Goal: Information Seeking & Learning: Compare options

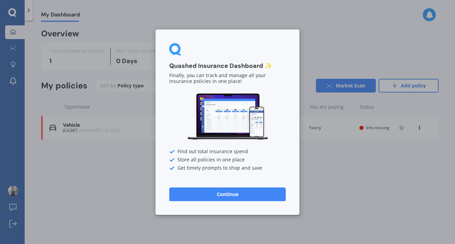
click at [249, 193] on button "Continue" at bounding box center [227, 194] width 116 height 14
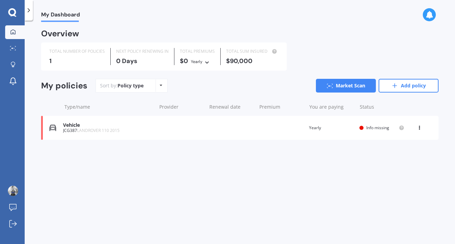
click at [11, 12] on icon at bounding box center [12, 12] width 8 height 9
click at [89, 128] on div "Vehicle" at bounding box center [108, 125] width 90 height 6
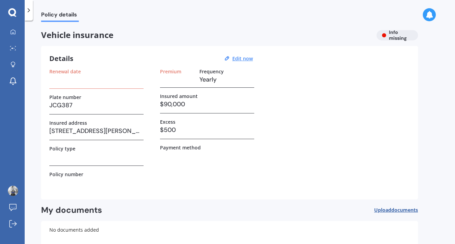
click at [58, 14] on span "Policy details" at bounding box center [60, 15] width 38 height 9
click at [12, 46] on icon at bounding box center [13, 48] width 6 height 4
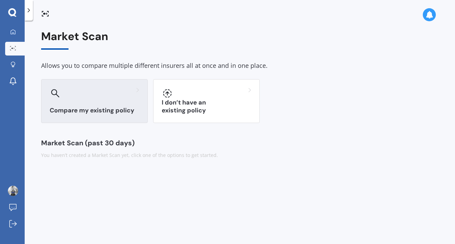
click at [87, 96] on div at bounding box center [94, 93] width 89 height 11
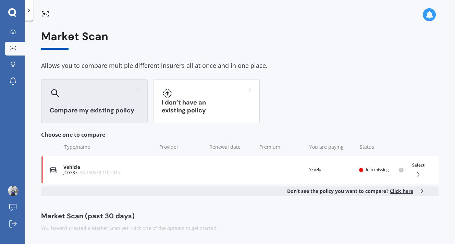
click at [402, 190] on span "Click here" at bounding box center [401, 191] width 23 height 7
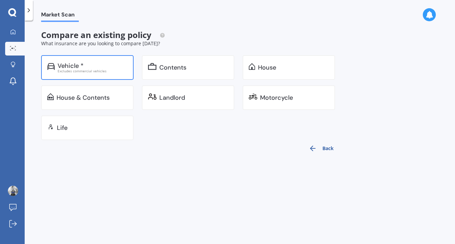
click at [77, 72] on div "Excludes commercial vehicles" at bounding box center [93, 70] width 70 height 3
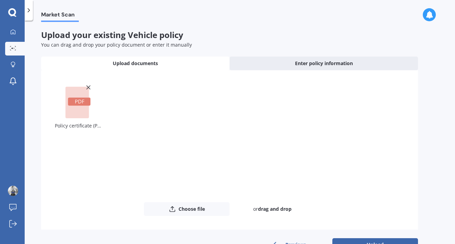
click at [87, 86] on line at bounding box center [88, 87] width 3 height 3
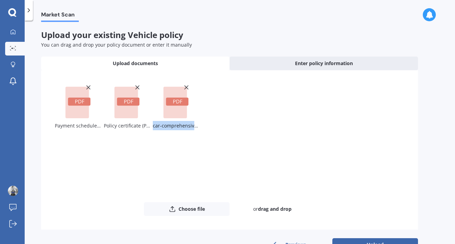
drag, startPoint x: 451, startPoint y: 113, endPoint x: 454, endPoint y: 158, distance: 45.0
click at [454, 158] on div "Market Scan Upload your existing Vehicle policy You can drag and drop your poli…" at bounding box center [240, 133] width 430 height 223
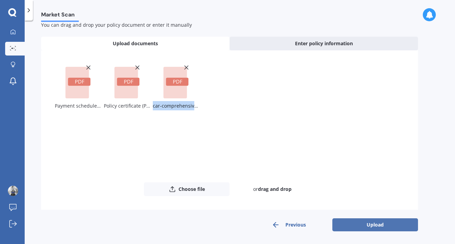
click at [385, 226] on button "Upload" at bounding box center [375, 224] width 86 height 13
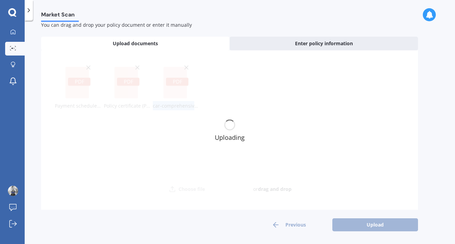
scroll to position [0, 0]
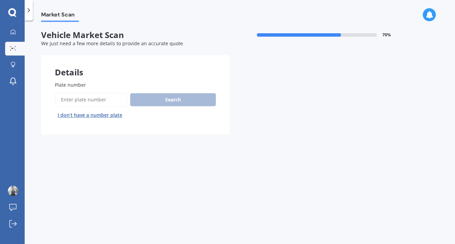
click at [88, 103] on input "Plate number" at bounding box center [91, 100] width 73 height 14
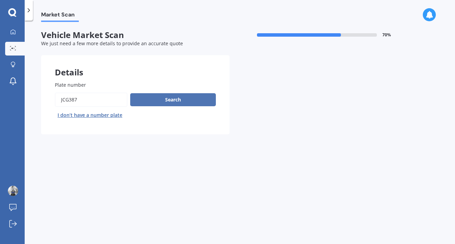
type input "JCG387"
click at [169, 103] on button "Search" at bounding box center [173, 99] width 86 height 13
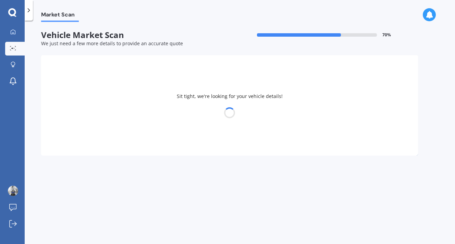
select select "25"
select select "10"
select select "1970"
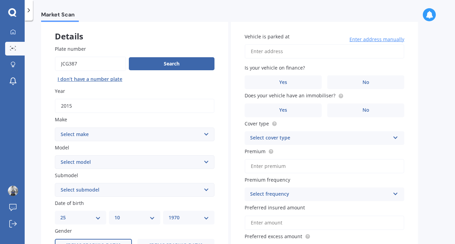
scroll to position [42, 0]
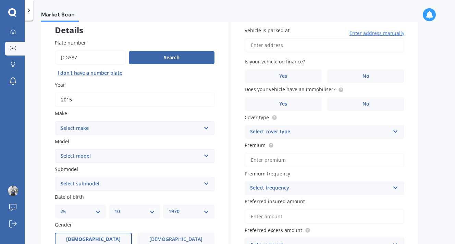
click at [205, 129] on select "Select make AC ALFA ROMEO ASTON MARTIN AUDI AUSTIN BEDFORD Bentley BMW BYD CADI…" at bounding box center [135, 128] width 160 height 14
select select "LANDROVER"
click at [55, 121] on select "Select make AC ALFA ROMEO ASTON MARTIN AUDI AUSTIN BEDFORD Bentley BMW BYD CADI…" at bounding box center [135, 128] width 160 height 14
click at [208, 156] on select "Select model 110 130 90 Defender Discovery Evoque Freelander Range Rover Range …" at bounding box center [135, 156] width 160 height 14
select select "DEFENDER"
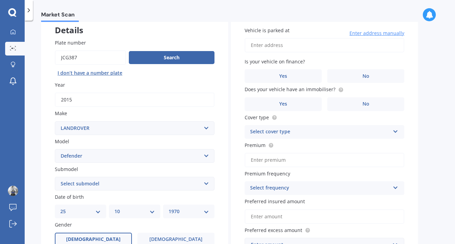
click at [55, 149] on select "Select model 110 130 90 Defender Discovery Evoque Freelander Range Rover Range …" at bounding box center [135, 156] width 160 height 14
click at [205, 186] on select "Select submodel (All) Diesel Hybrid" at bounding box center [135, 184] width 160 height 14
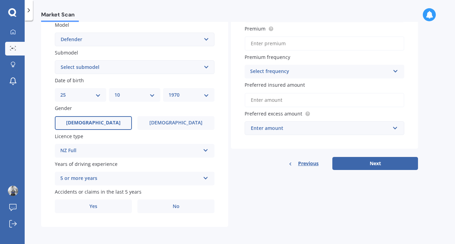
scroll to position [161, 0]
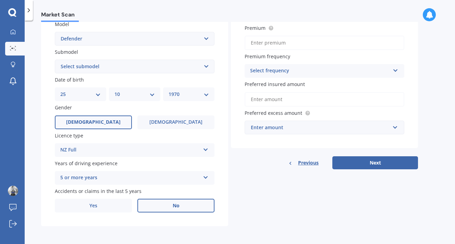
click at [176, 208] on span "No" at bounding box center [176, 206] width 7 height 6
click at [0, 0] on input "No" at bounding box center [0, 0] width 0 height 0
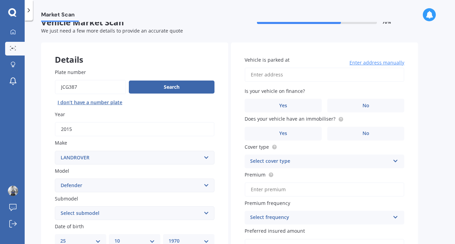
scroll to position [0, 0]
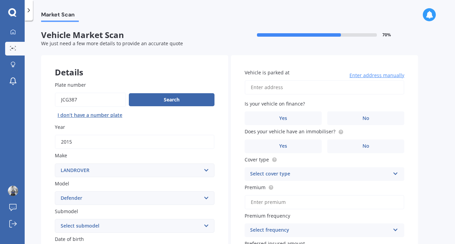
click at [267, 87] on input "Vehicle is parked at" at bounding box center [325, 87] width 160 height 14
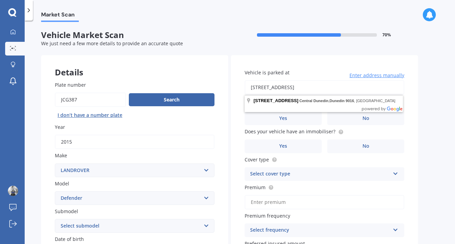
drag, startPoint x: 365, startPoint y: 91, endPoint x: 287, endPoint y: 88, distance: 77.5
click at [287, 88] on input "[STREET_ADDRESS]" at bounding box center [325, 87] width 160 height 14
drag, startPoint x: 363, startPoint y: 89, endPoint x: 286, endPoint y: 85, distance: 77.5
click at [286, 85] on input "[STREET_ADDRESS]" at bounding box center [325, 87] width 160 height 14
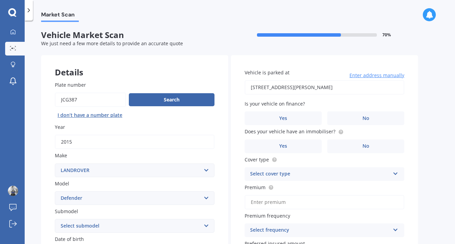
type input "[STREET_ADDRESS][PERSON_NAME]"
click at [364, 120] on span "No" at bounding box center [365, 118] width 7 height 6
click at [0, 0] on input "No" at bounding box center [0, 0] width 0 height 0
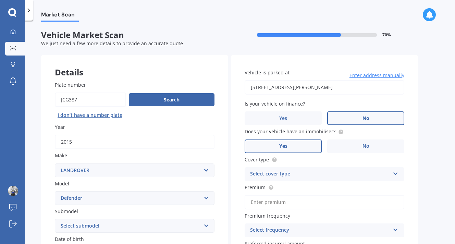
click at [295, 143] on label "Yes" at bounding box center [283, 146] width 77 height 14
click at [0, 0] on input "Yes" at bounding box center [0, 0] width 0 height 0
click at [397, 175] on icon at bounding box center [396, 172] width 6 height 5
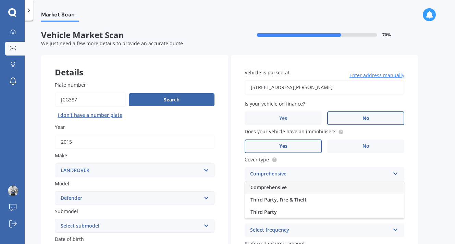
click at [363, 183] on div "Comprehensive" at bounding box center [324, 187] width 159 height 12
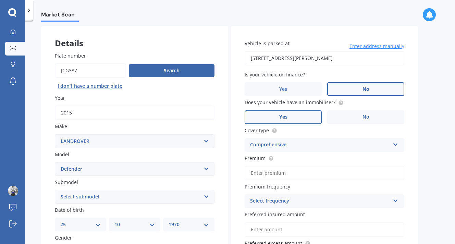
scroll to position [47, 0]
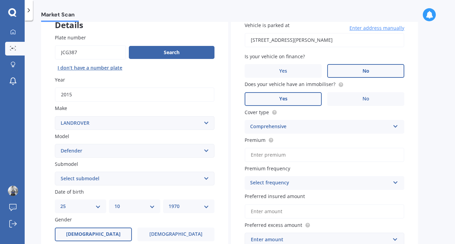
click at [265, 154] on input "Premium" at bounding box center [325, 155] width 160 height 14
paste input "$262.41"
type input "$262.41"
click at [396, 182] on icon at bounding box center [396, 181] width 6 height 5
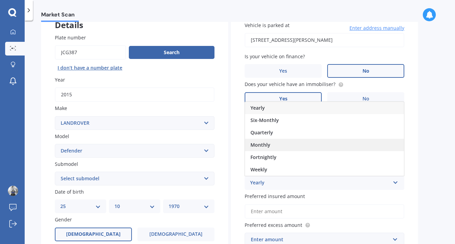
click at [362, 141] on div "Monthly" at bounding box center [324, 145] width 159 height 12
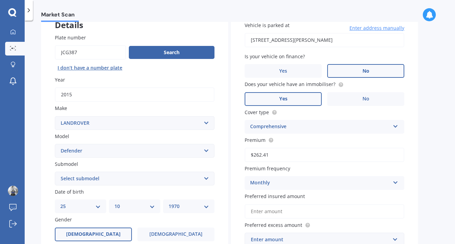
click at [302, 212] on input "Preferred insured amount" at bounding box center [325, 211] width 160 height 14
paste input "$51,300"
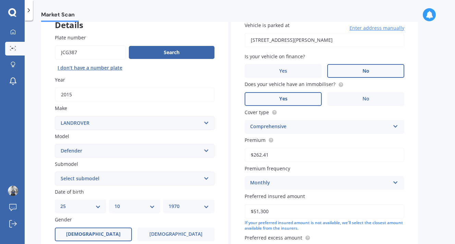
click at [253, 211] on input "$51,300" at bounding box center [325, 211] width 160 height 14
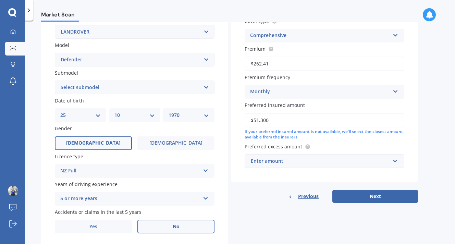
scroll to position [140, 0]
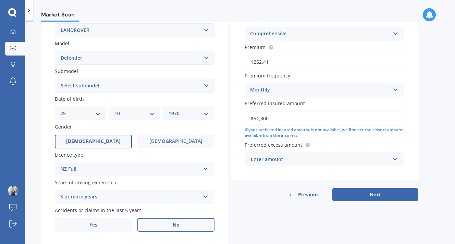
type input "$51,300"
click at [398, 160] on input "text" at bounding box center [321, 159] width 153 height 13
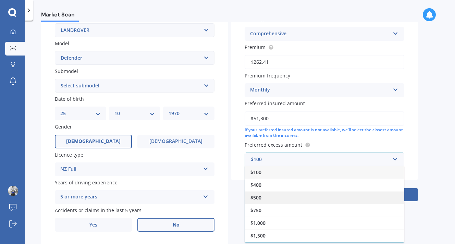
click at [341, 196] on div "$500" at bounding box center [324, 197] width 159 height 13
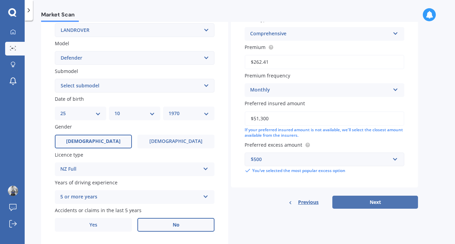
click at [362, 201] on button "Next" at bounding box center [375, 202] width 86 height 13
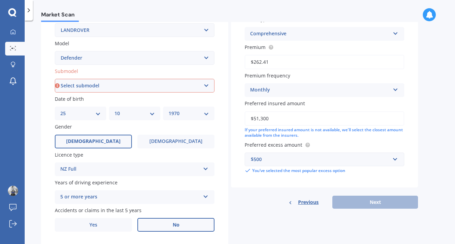
click at [203, 86] on select "Select submodel (All) Diesel Hybrid" at bounding box center [135, 86] width 160 height 14
select select "(ALL)"
click at [55, 79] on select "Select submodel (All) Diesel Hybrid" at bounding box center [135, 86] width 160 height 14
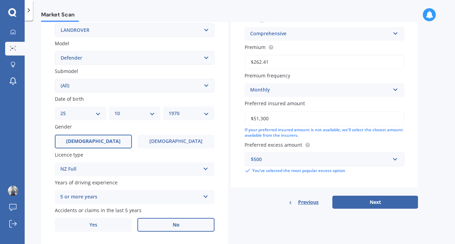
drag, startPoint x: 254, startPoint y: 120, endPoint x: 268, endPoint y: 120, distance: 14.4
click at [268, 120] on input "$51,300" at bounding box center [325, 118] width 160 height 14
type input "$74,000"
click at [379, 202] on button "Next" at bounding box center [375, 202] width 86 height 13
select select "25"
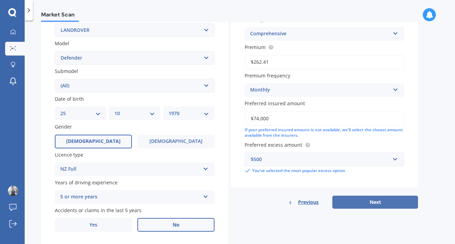
select select "10"
select select "1970"
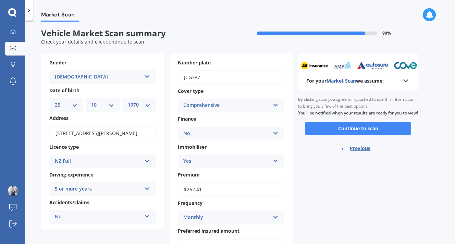
scroll to position [0, 0]
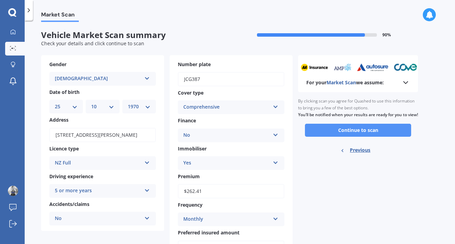
click at [360, 137] on button "Continue to scan" at bounding box center [358, 130] width 106 height 13
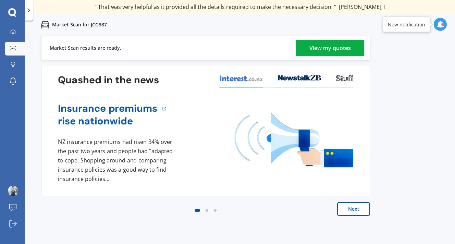
click at [322, 50] on div "View my quotes" at bounding box center [329, 48] width 41 height 16
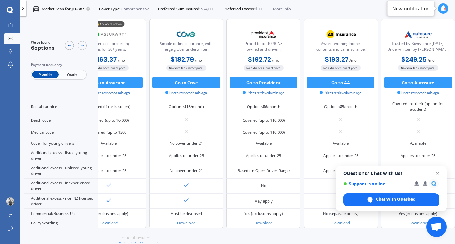
scroll to position [292, 133]
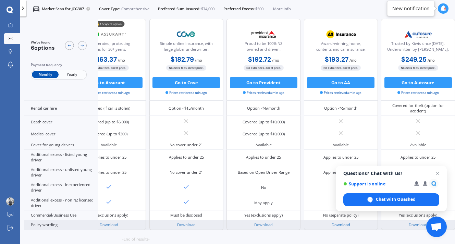
click at [335, 222] on link "Download" at bounding box center [341, 224] width 19 height 5
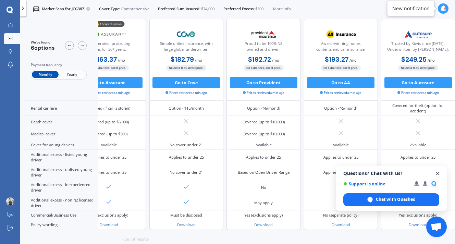
click at [438, 175] on span "Close chat" at bounding box center [437, 173] width 9 height 9
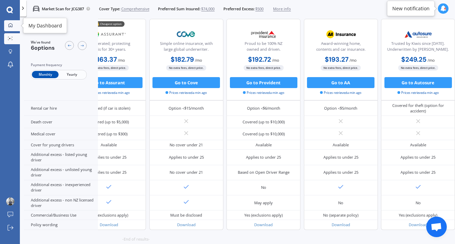
click at [10, 27] on div at bounding box center [10, 25] width 8 height 5
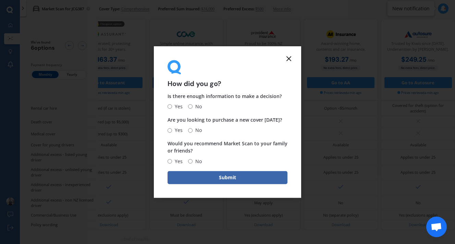
click at [288, 60] on icon at bounding box center [289, 58] width 8 height 8
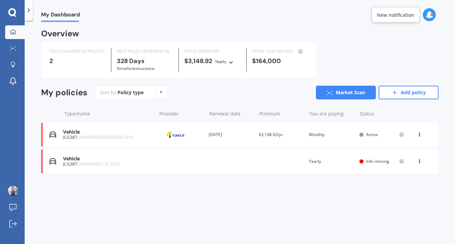
click at [419, 161] on icon at bounding box center [419, 160] width 5 height 4
click at [404, 187] on div "Delete" at bounding box center [404, 188] width 68 height 14
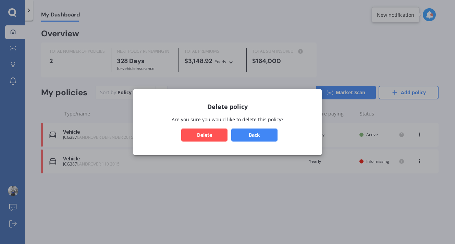
click at [205, 139] on button "Delete" at bounding box center [204, 134] width 46 height 13
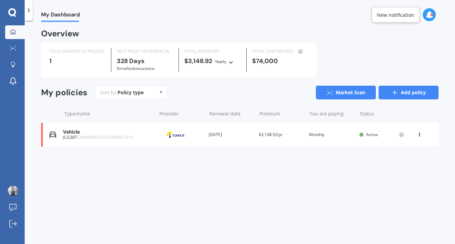
click at [410, 91] on link "Add policy" at bounding box center [409, 93] width 60 height 14
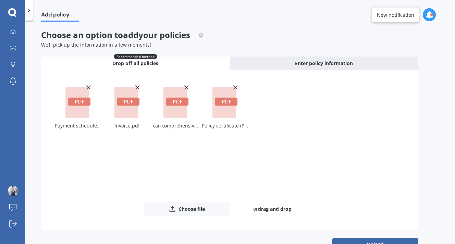
scroll to position [19, 0]
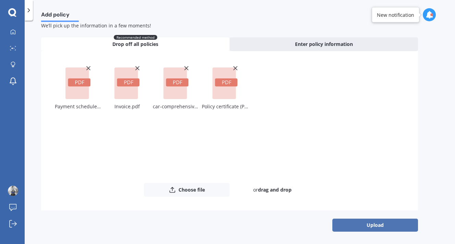
click at [376, 227] on button "Upload" at bounding box center [375, 225] width 86 height 13
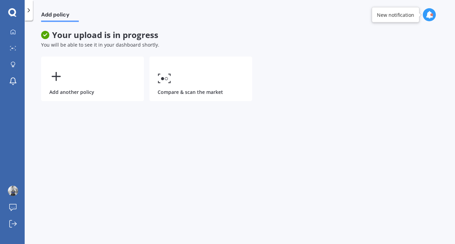
scroll to position [0, 0]
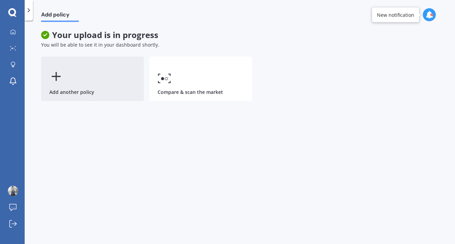
click at [58, 74] on icon at bounding box center [56, 77] width 14 height 14
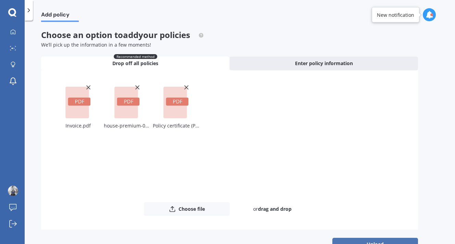
click at [372, 241] on button "Upload" at bounding box center [375, 244] width 86 height 13
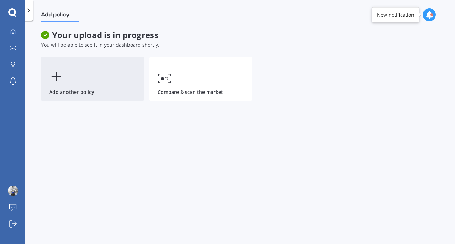
click at [60, 75] on icon at bounding box center [56, 77] width 14 height 14
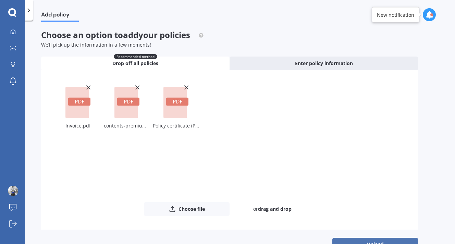
click at [382, 242] on button "Upload" at bounding box center [375, 244] width 86 height 13
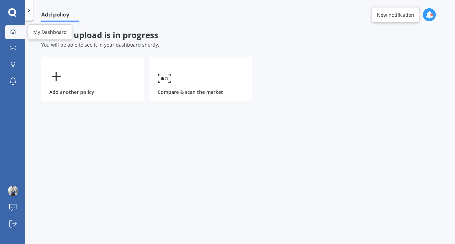
click at [13, 31] on icon at bounding box center [12, 31] width 5 height 5
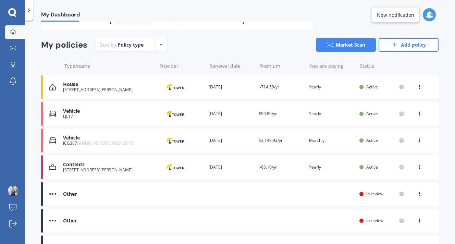
scroll to position [44, 0]
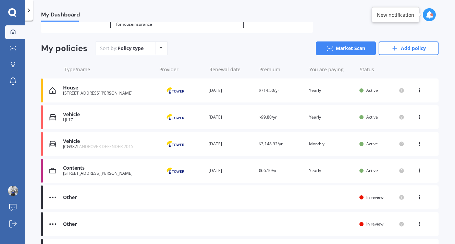
click at [87, 89] on div "House" at bounding box center [108, 88] width 90 height 6
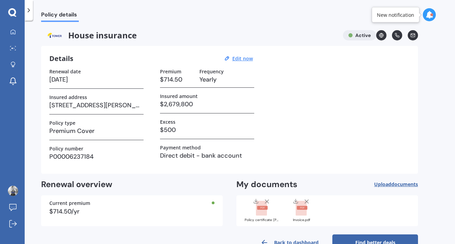
scroll to position [19, 0]
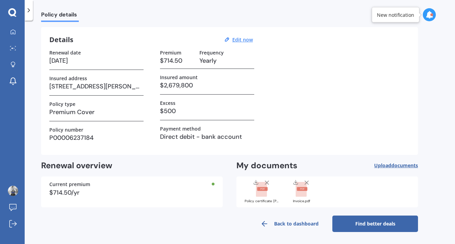
click at [371, 223] on link "Find better deals" at bounding box center [375, 224] width 86 height 16
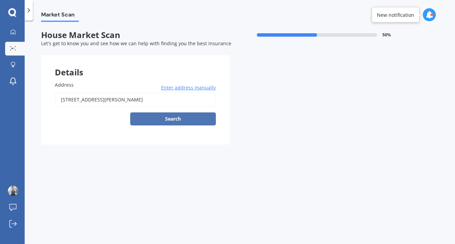
click at [176, 117] on button "Search" at bounding box center [173, 118] width 86 height 13
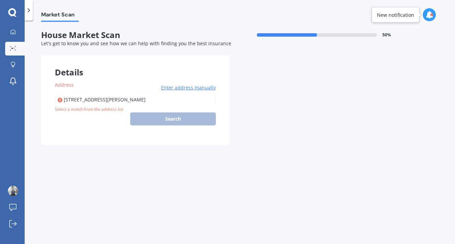
type input "[STREET_ADDRESS][PERSON_NAME]"
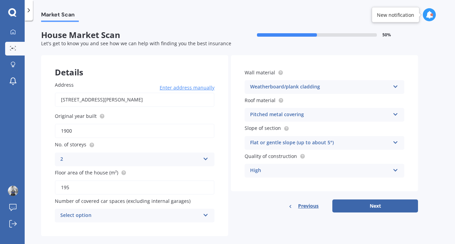
click at [205, 216] on icon at bounding box center [206, 213] width 6 height 5
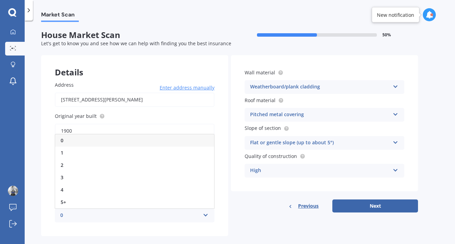
click at [126, 146] on div "0" at bounding box center [134, 140] width 159 height 12
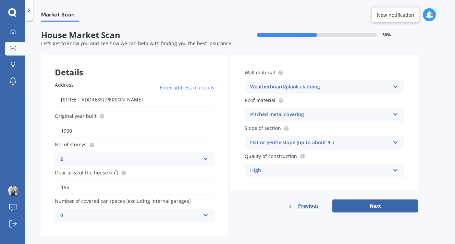
scroll to position [11, 0]
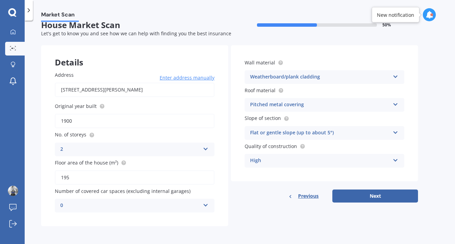
drag, startPoint x: 72, startPoint y: 176, endPoint x: 58, endPoint y: 176, distance: 14.0
click at [58, 176] on input "195" at bounding box center [135, 177] width 160 height 14
type input "220"
click at [205, 148] on icon at bounding box center [206, 147] width 6 height 5
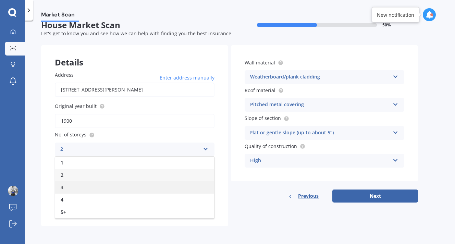
click at [151, 187] on div "3" at bounding box center [134, 187] width 159 height 12
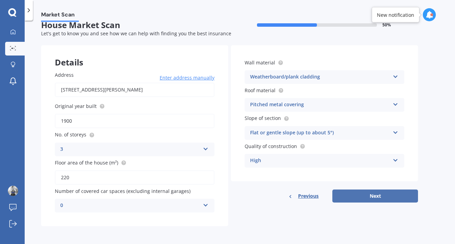
click at [370, 195] on button "Next" at bounding box center [375, 195] width 86 height 13
select select "25"
select select "10"
select select "1970"
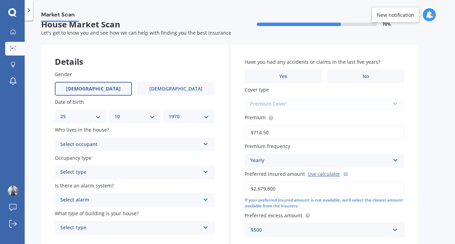
scroll to position [0, 0]
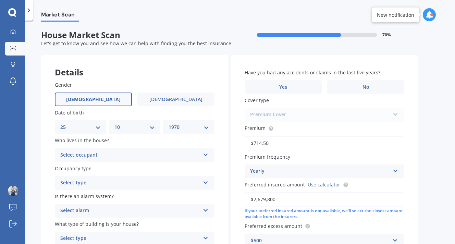
click at [205, 154] on icon at bounding box center [206, 153] width 6 height 5
click at [162, 167] on div "Owner" at bounding box center [134, 168] width 159 height 12
click at [205, 182] on icon at bounding box center [206, 181] width 6 height 5
click at [173, 196] on div "Permanent" at bounding box center [134, 196] width 159 height 12
click at [207, 210] on icon at bounding box center [206, 209] width 6 height 5
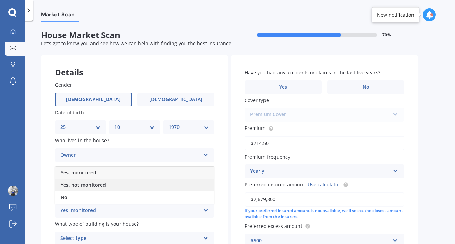
click at [168, 186] on div "Yes, not monitored" at bounding box center [134, 185] width 159 height 12
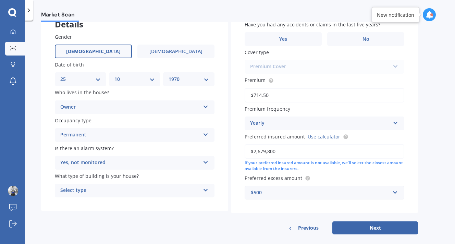
scroll to position [57, 0]
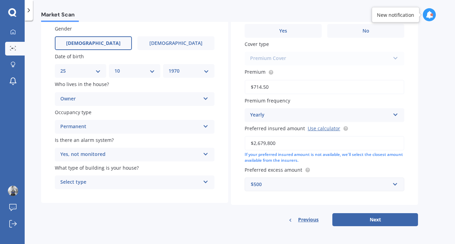
click at [205, 183] on icon at bounding box center [206, 180] width 6 height 5
click at [166, 194] on div "Freestanding" at bounding box center [134, 195] width 159 height 12
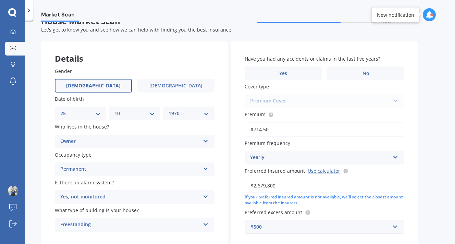
scroll to position [10, 0]
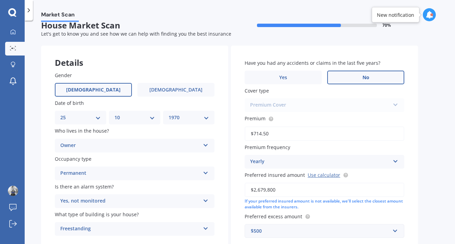
click at [380, 76] on label "No" at bounding box center [365, 78] width 77 height 14
click at [0, 0] on input "No" at bounding box center [0, 0] width 0 height 0
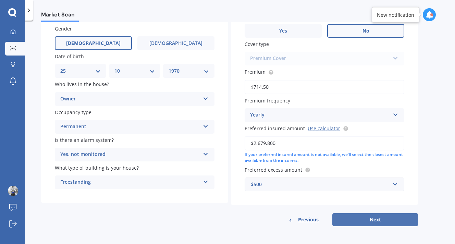
click at [386, 218] on button "Next" at bounding box center [375, 219] width 86 height 13
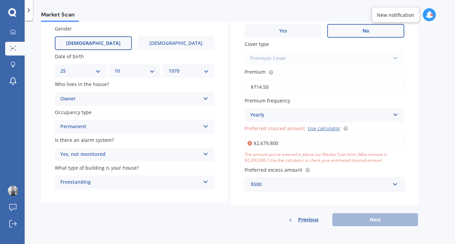
click at [309, 141] on input "$2,679,800" at bounding box center [325, 143] width 160 height 14
click at [314, 130] on link "Use calculator" at bounding box center [324, 128] width 33 height 7
drag, startPoint x: 285, startPoint y: 144, endPoint x: 240, endPoint y: 140, distance: 45.7
click at [240, 140] on div "Have you had any accidents or claims in the last five years? Yes No Cover type …" at bounding box center [324, 102] width 187 height 206
paste input "063,141"
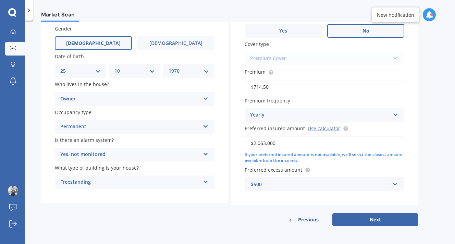
type input "$2,063,000"
click at [433, 167] on div "Market Scan House Market Scan 70 % Let's get to know you and see how we can hel…" at bounding box center [240, 133] width 430 height 223
click at [366, 220] on button "Next" at bounding box center [375, 219] width 86 height 13
select select "25"
select select "10"
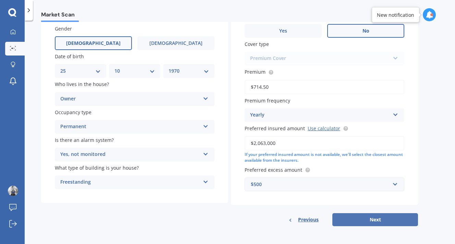
select select "1970"
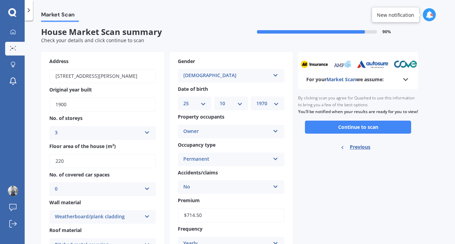
scroll to position [0, 0]
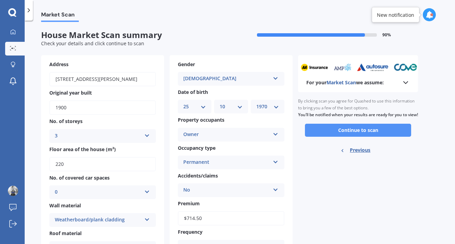
click at [355, 135] on button "Continue to scan" at bounding box center [358, 130] width 106 height 13
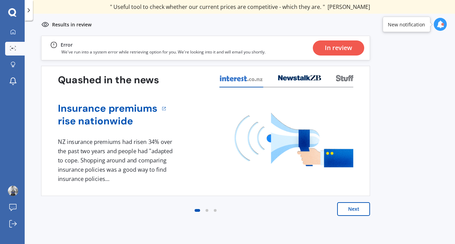
click at [347, 210] on button "Next" at bounding box center [353, 209] width 33 height 14
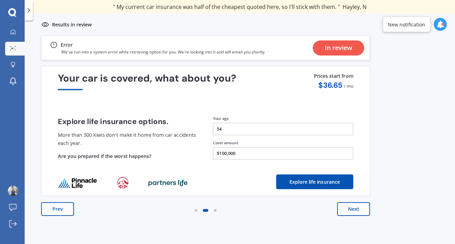
click at [334, 45] on div "In review" at bounding box center [338, 47] width 27 height 15
click at [336, 48] on div "In review" at bounding box center [338, 47] width 27 height 15
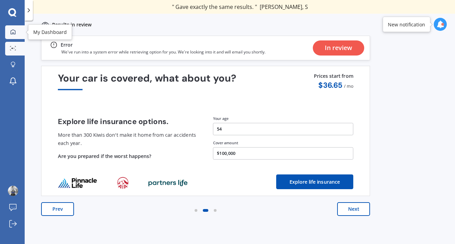
click at [19, 31] on link "My Dashboard" at bounding box center [15, 32] width 20 height 14
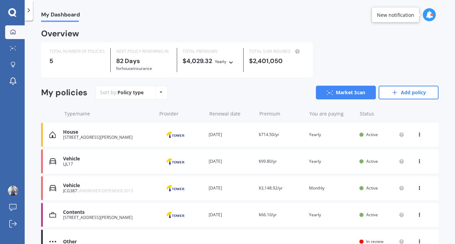
click at [74, 159] on div "Vehicle" at bounding box center [108, 159] width 90 height 6
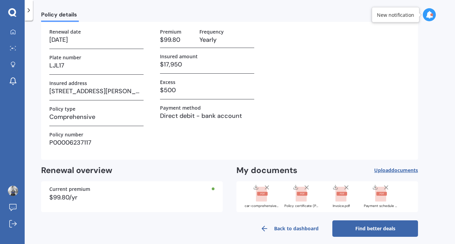
scroll to position [45, 0]
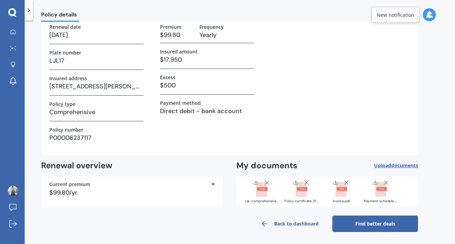
click at [377, 223] on link "Find better deals" at bounding box center [375, 224] width 86 height 16
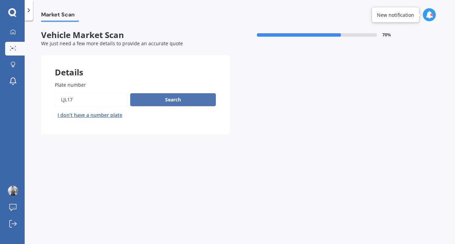
click at [178, 100] on button "Search" at bounding box center [173, 99] width 86 height 13
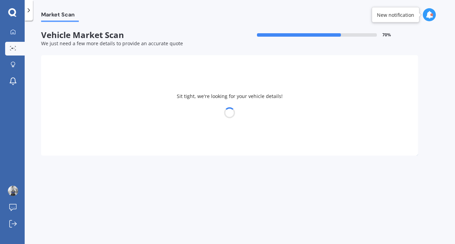
select select "MINI"
select select "25"
select select "10"
select select "1970"
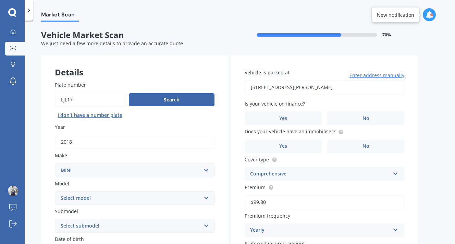
click at [205, 199] on select "Select model Clubman [PERSON_NAME] [PERSON_NAME] One" at bounding box center [135, 198] width 160 height 14
select select "[PERSON_NAME]"
click at [55, 192] on select "Select model Clubman [PERSON_NAME] [PERSON_NAME] One" at bounding box center [135, 198] width 160 height 14
click at [203, 223] on select "Select submodel (All other) Convertible Crossover D D [PERSON_NAME] Works S" at bounding box center [135, 226] width 160 height 14
select select "(ALL OTHER)"
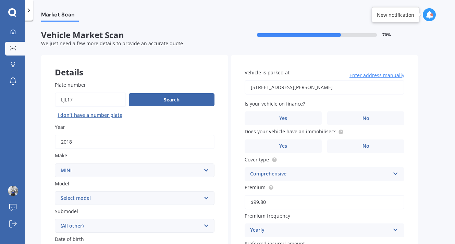
click at [55, 220] on select "Select submodel (All other) Convertible Crossover D D [PERSON_NAME] Works S" at bounding box center [135, 226] width 160 height 14
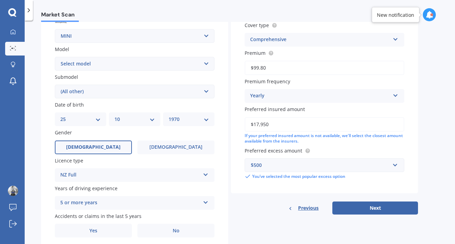
scroll to position [139, 0]
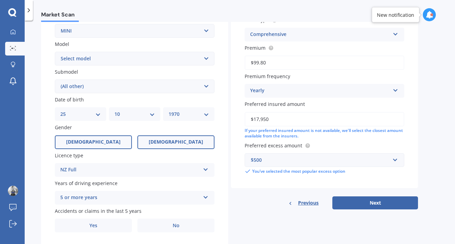
click at [177, 147] on label "[DEMOGRAPHIC_DATA]" at bounding box center [175, 142] width 77 height 14
click at [0, 0] on input "[DEMOGRAPHIC_DATA]" at bounding box center [0, 0] width 0 height 0
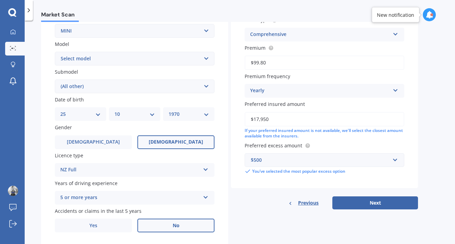
click at [176, 228] on span "No" at bounding box center [176, 226] width 7 height 6
click at [0, 0] on input "No" at bounding box center [0, 0] width 0 height 0
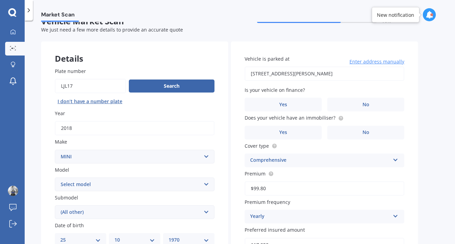
scroll to position [1, 0]
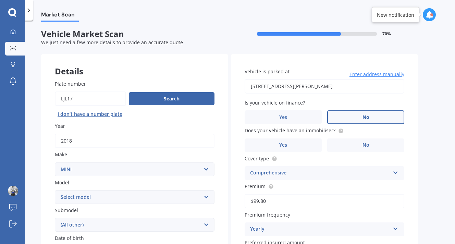
click at [381, 118] on label "No" at bounding box center [365, 117] width 77 height 14
click at [0, 0] on input "No" at bounding box center [0, 0] width 0 height 0
click at [300, 145] on label "Yes" at bounding box center [283, 145] width 77 height 14
click at [0, 0] on input "Yes" at bounding box center [0, 0] width 0 height 0
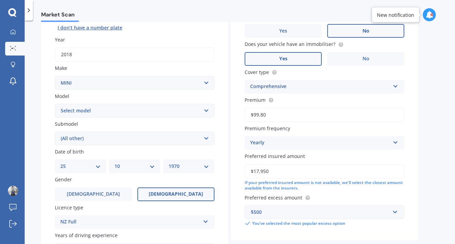
scroll to position [101, 0]
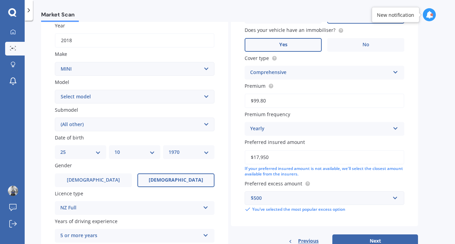
click at [395, 130] on icon at bounding box center [396, 127] width 6 height 5
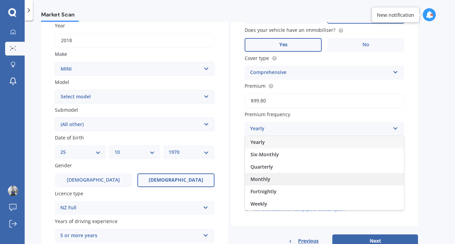
click at [323, 178] on div "Monthly" at bounding box center [324, 179] width 159 height 12
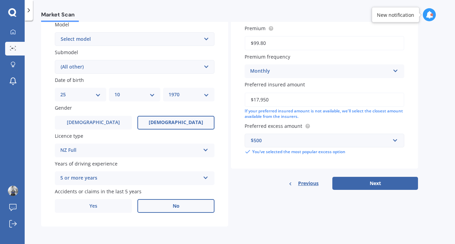
scroll to position [161, 0]
click at [374, 184] on button "Next" at bounding box center [375, 182] width 86 height 13
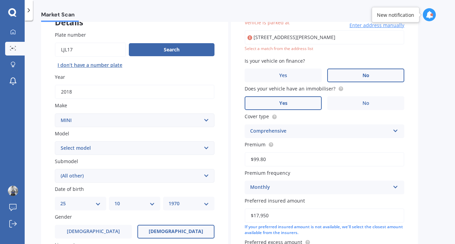
scroll to position [47, 0]
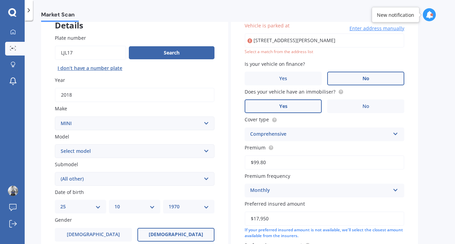
type input "[STREET_ADDRESS][PERSON_NAME]"
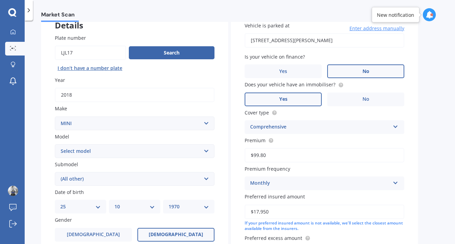
scroll to position [161, 0]
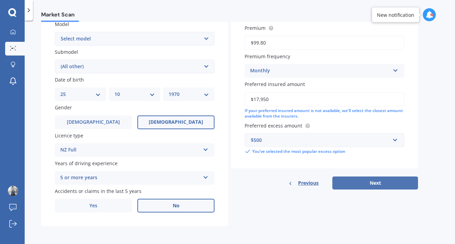
click at [397, 181] on button "Next" at bounding box center [375, 182] width 86 height 13
select select "25"
select select "10"
select select "1970"
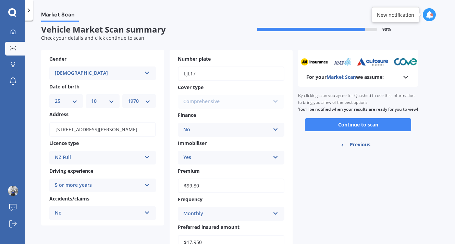
scroll to position [0, 0]
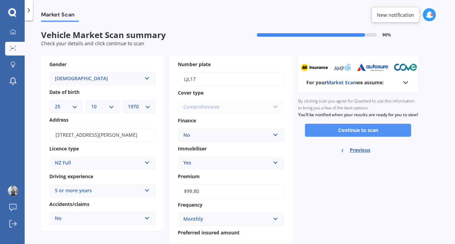
click at [357, 135] on button "Continue to scan" at bounding box center [358, 130] width 106 height 13
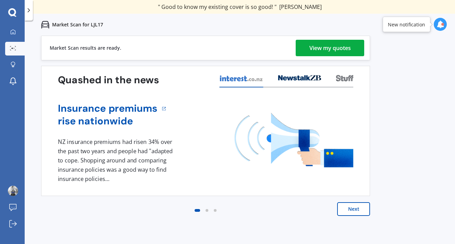
click at [330, 49] on div "View my quotes" at bounding box center [329, 48] width 41 height 16
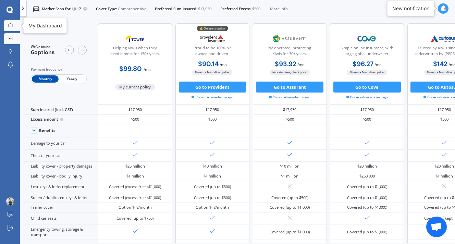
click at [8, 25] on icon at bounding box center [10, 25] width 4 height 4
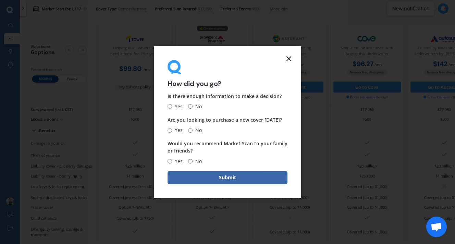
click at [287, 58] on icon at bounding box center [289, 58] width 8 height 8
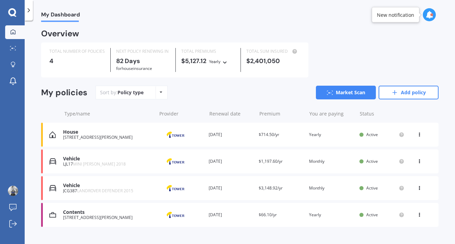
click at [65, 212] on div "Contents" at bounding box center [108, 212] width 90 height 6
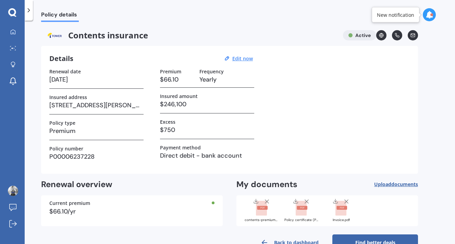
scroll to position [19, 0]
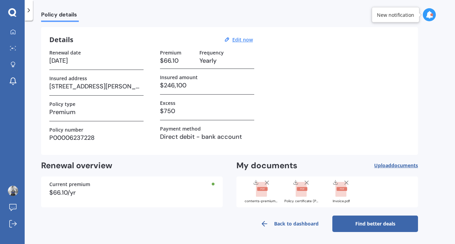
click at [375, 224] on link "Find better deals" at bounding box center [375, 224] width 86 height 16
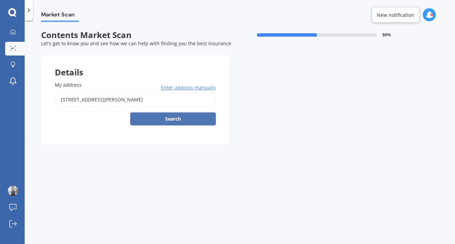
click at [173, 119] on button "Search" at bounding box center [173, 118] width 86 height 13
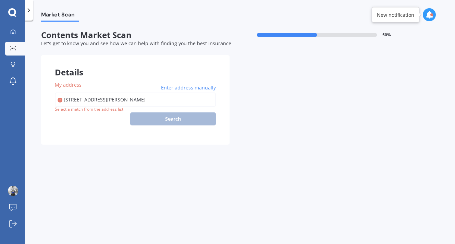
click at [140, 100] on input "[STREET_ADDRESS][PERSON_NAME]" at bounding box center [135, 100] width 161 height 14
type input "[STREET_ADDRESS][PERSON_NAME]"
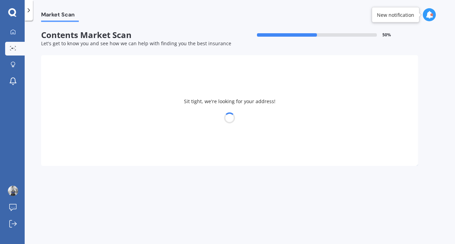
select select "25"
select select "10"
select select "1970"
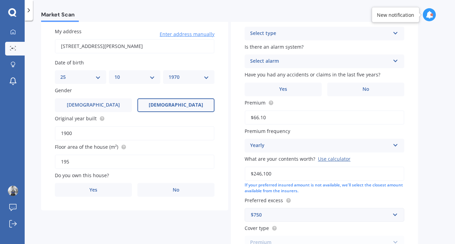
scroll to position [60, 0]
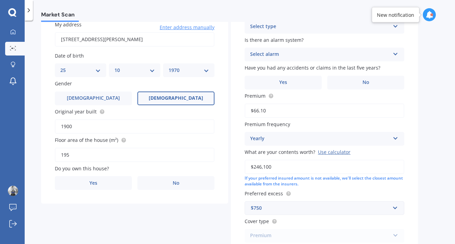
drag, startPoint x: 73, startPoint y: 159, endPoint x: 54, endPoint y: 157, distance: 18.2
click at [54, 157] on div "My address [STREET_ADDRESS][PERSON_NAME] Enter address manually Search Date of …" at bounding box center [134, 105] width 187 height 197
type input "230"
click at [89, 184] on span "Yes" at bounding box center [93, 183] width 8 height 6
click at [0, 0] on input "Yes" at bounding box center [0, 0] width 0 height 0
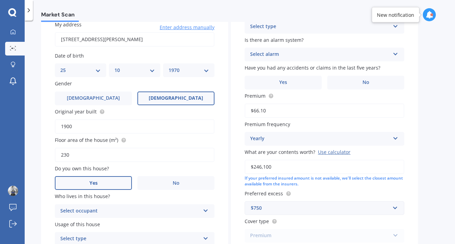
click at [395, 55] on icon at bounding box center [396, 52] width 6 height 5
click at [362, 70] on div "Yes, monitored" at bounding box center [324, 68] width 159 height 12
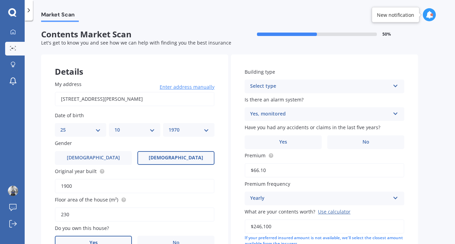
scroll to position [0, 0]
click at [398, 84] on icon at bounding box center [396, 85] width 6 height 5
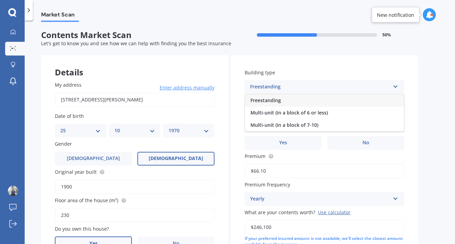
click at [363, 103] on div "Freestanding" at bounding box center [324, 100] width 159 height 12
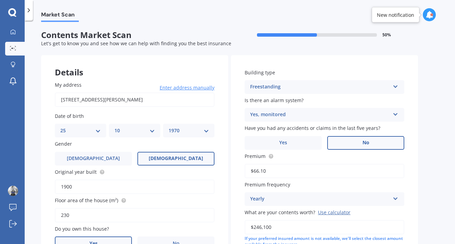
click at [363, 142] on span "No" at bounding box center [365, 143] width 7 height 6
click at [0, 0] on input "No" at bounding box center [0, 0] width 0 height 0
click at [395, 200] on icon at bounding box center [396, 197] width 6 height 5
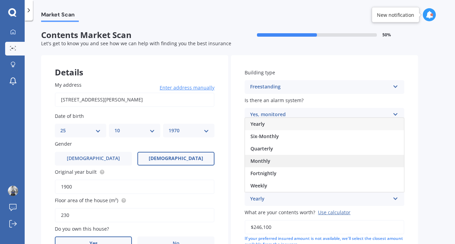
click at [345, 166] on div "Monthly" at bounding box center [324, 161] width 159 height 12
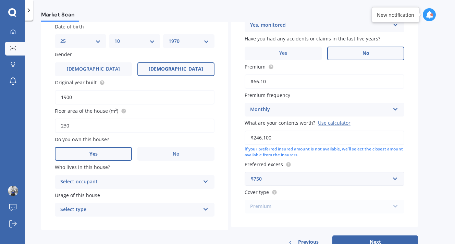
scroll to position [113, 0]
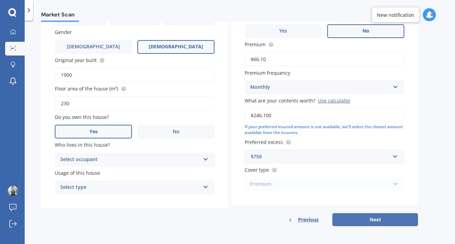
click at [380, 220] on button "Next" at bounding box center [375, 219] width 86 height 13
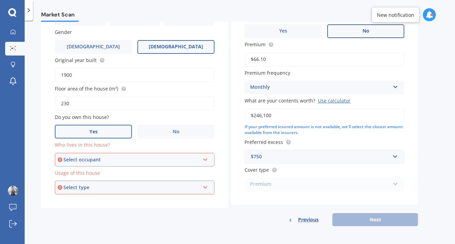
click at [205, 160] on icon at bounding box center [205, 158] width 6 height 5
click at [150, 172] on div "Owner" at bounding box center [135, 173] width 158 height 12
click at [209, 186] on div "Select type Permanent Holiday (without tenancy)" at bounding box center [135, 188] width 160 height 14
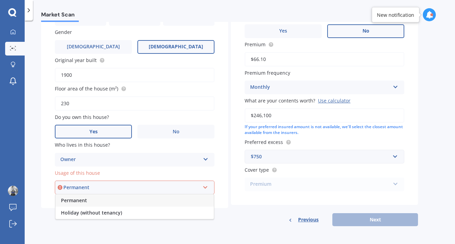
click at [166, 201] on div "Permanent" at bounding box center [135, 200] width 158 height 12
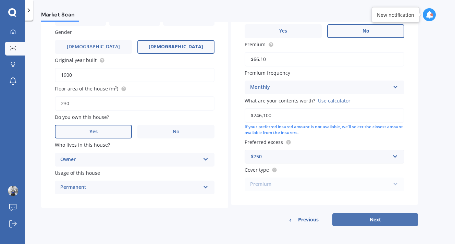
click at [364, 221] on button "Next" at bounding box center [375, 219] width 86 height 13
select select "25"
select select "10"
select select "1970"
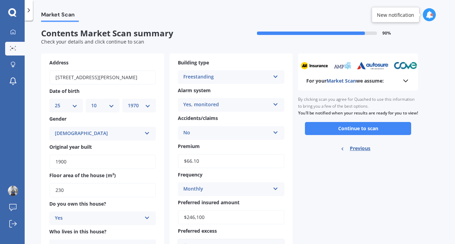
scroll to position [0, 0]
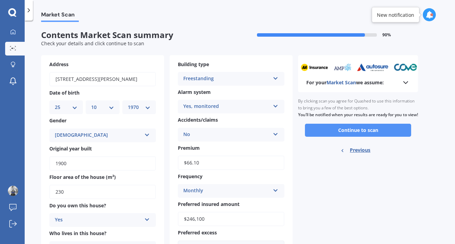
click at [359, 135] on button "Continue to scan" at bounding box center [358, 130] width 106 height 13
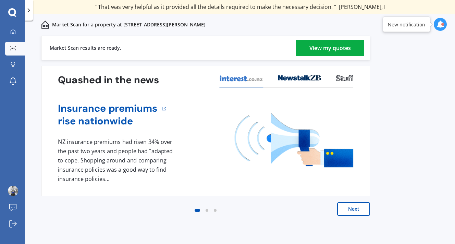
click at [311, 48] on div "View my quotes" at bounding box center [329, 48] width 41 height 16
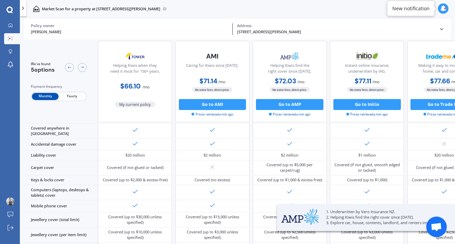
scroll to position [65, 0]
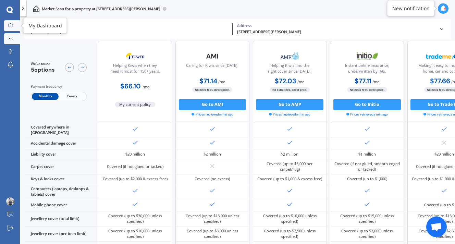
click at [9, 25] on icon at bounding box center [11, 25] width 4 height 4
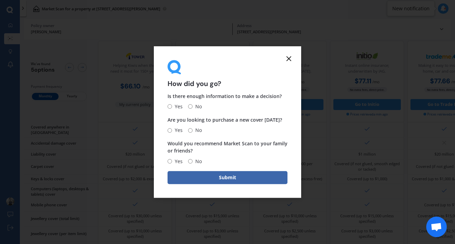
click at [289, 59] on line at bounding box center [289, 59] width 4 height 4
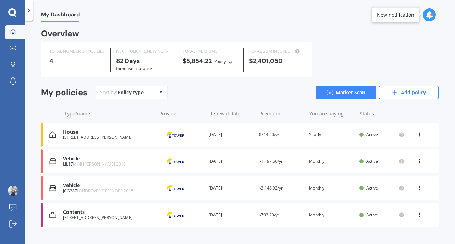
click at [41, 133] on div at bounding box center [42, 135] width 2 height 24
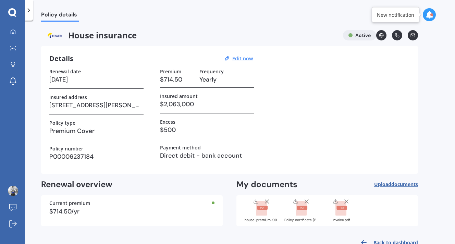
click at [204, 107] on h3 "$2,063,000" at bounding box center [207, 104] width 94 height 10
click at [12, 32] on icon at bounding box center [12, 31] width 5 height 5
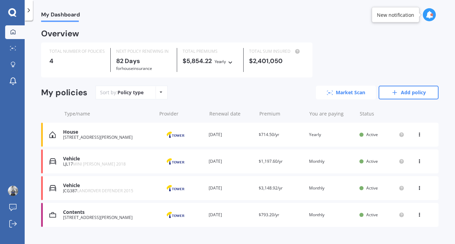
click at [343, 94] on link "Market Scan" at bounding box center [346, 93] width 60 height 14
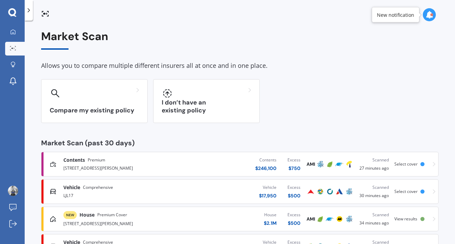
scroll to position [30, 0]
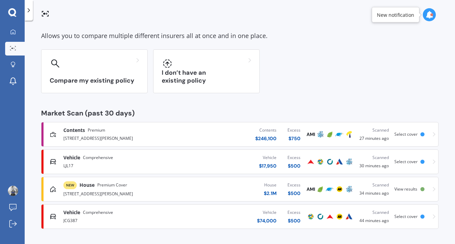
click at [399, 190] on span "View results" at bounding box center [405, 189] width 23 height 6
